Goal: Task Accomplishment & Management: Complete application form

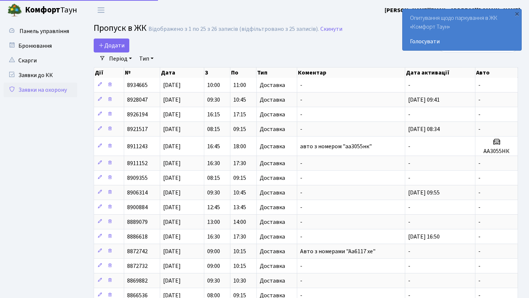
select select "25"
click at [123, 47] on span "Додати" at bounding box center [111, 45] width 26 height 8
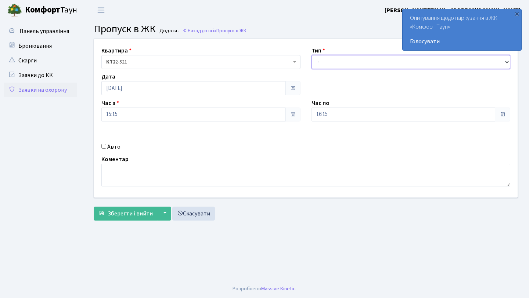
click at [360, 62] on select "- Доставка Таксі Гості Сервіс" at bounding box center [410, 62] width 199 height 14
select select "1"
click at [311, 55] on select "- Доставка Таксі Гості Сервіс" at bounding box center [410, 62] width 199 height 14
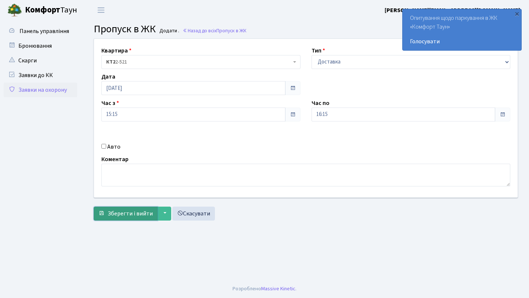
click at [101, 215] on span "submit" at bounding box center [101, 213] width 6 height 6
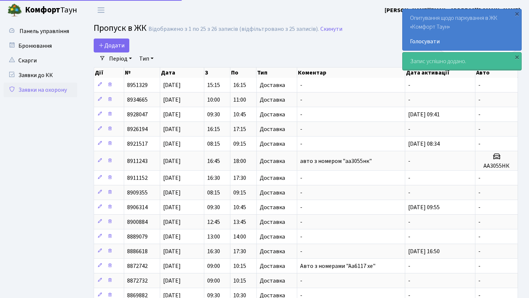
select select "25"
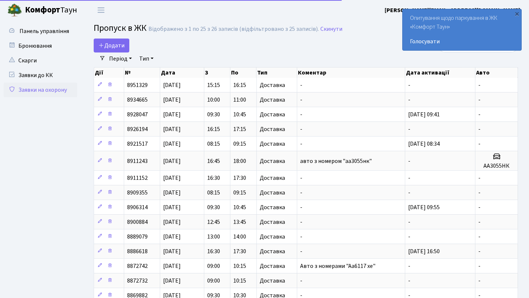
select select "25"
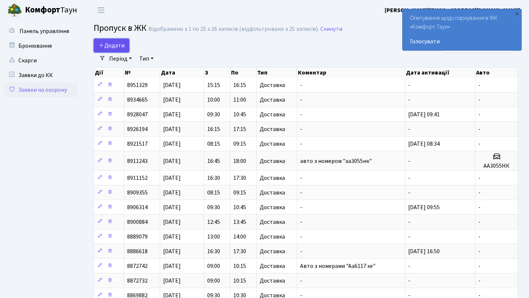
click at [114, 46] on span "Додати" at bounding box center [111, 45] width 26 height 8
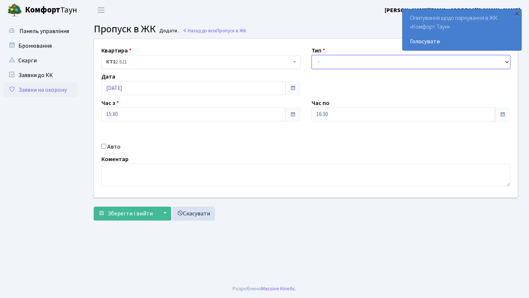
click at [319, 58] on select "- Доставка Таксі Гості Сервіс" at bounding box center [410, 62] width 199 height 14
select select "1"
click at [311, 55] on select "- Доставка Таксі Гості Сервіс" at bounding box center [410, 62] width 199 height 14
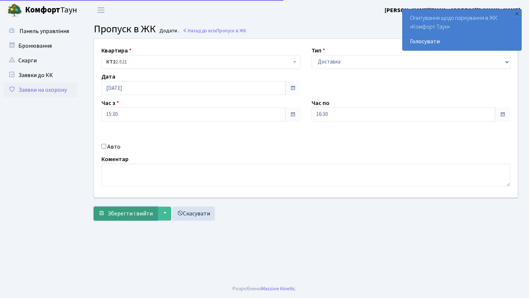
click at [141, 212] on span "Зберегти і вийти" at bounding box center [130, 214] width 45 height 8
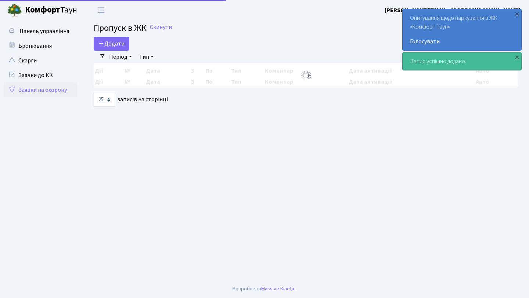
select select "25"
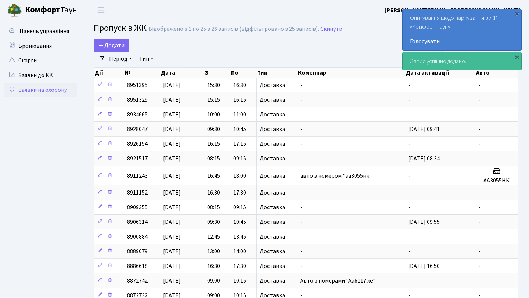
click at [355, 49] on div "Додати" at bounding box center [233, 46] width 279 height 14
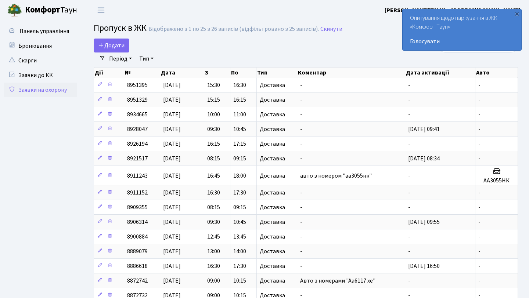
click at [188, 36] on main "Admin Пропуск в ЖК Список Пропуск в ЖК Відображено з 1 по 25 з 26 записів (відф…" at bounding box center [306, 250] width 446 height 461
click at [116, 47] on span "Додати" at bounding box center [111, 45] width 26 height 8
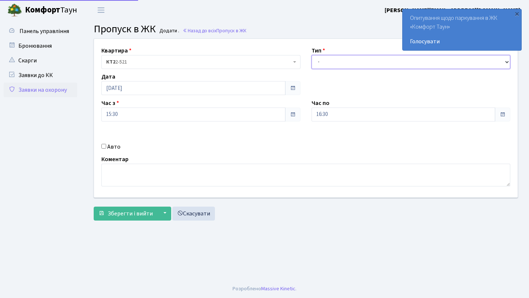
click at [355, 58] on select "- Доставка Таксі Гості Сервіс" at bounding box center [410, 62] width 199 height 14
select select "1"
click at [311, 55] on select "- Доставка Таксі Гості Сервіс" at bounding box center [410, 62] width 199 height 14
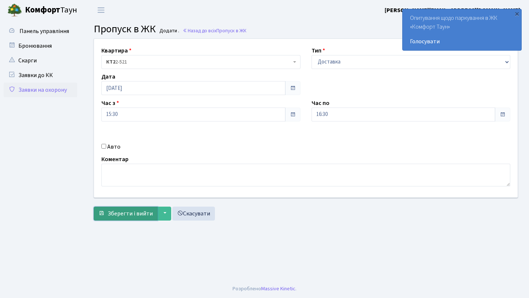
click at [122, 215] on span "Зберегти і вийти" at bounding box center [130, 214] width 45 height 8
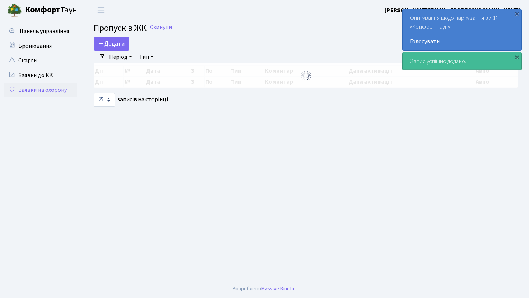
select select "25"
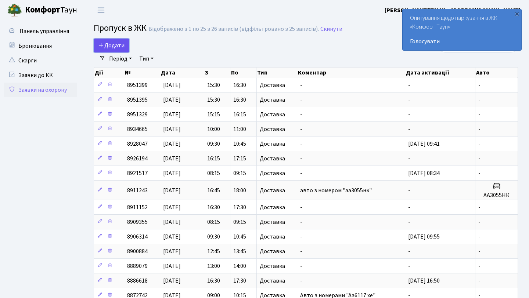
click at [122, 41] on link "Додати" at bounding box center [112, 46] width 36 height 14
